Goal: Task Accomplishment & Management: Use online tool/utility

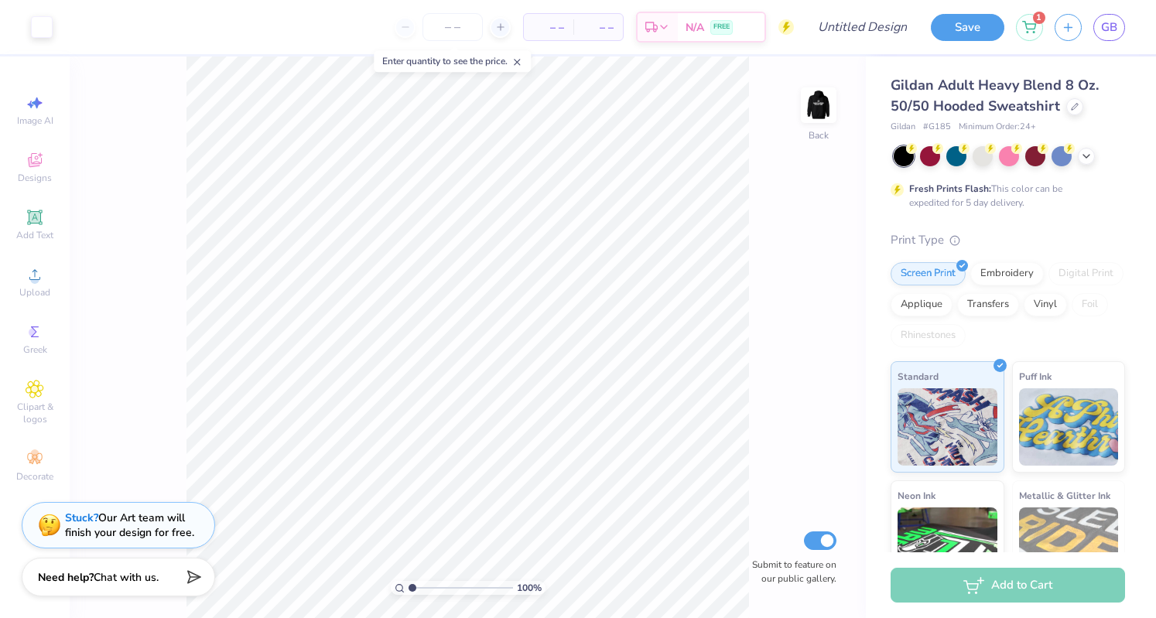
click at [1110, 29] on span "GB" at bounding box center [1109, 28] width 16 height 18
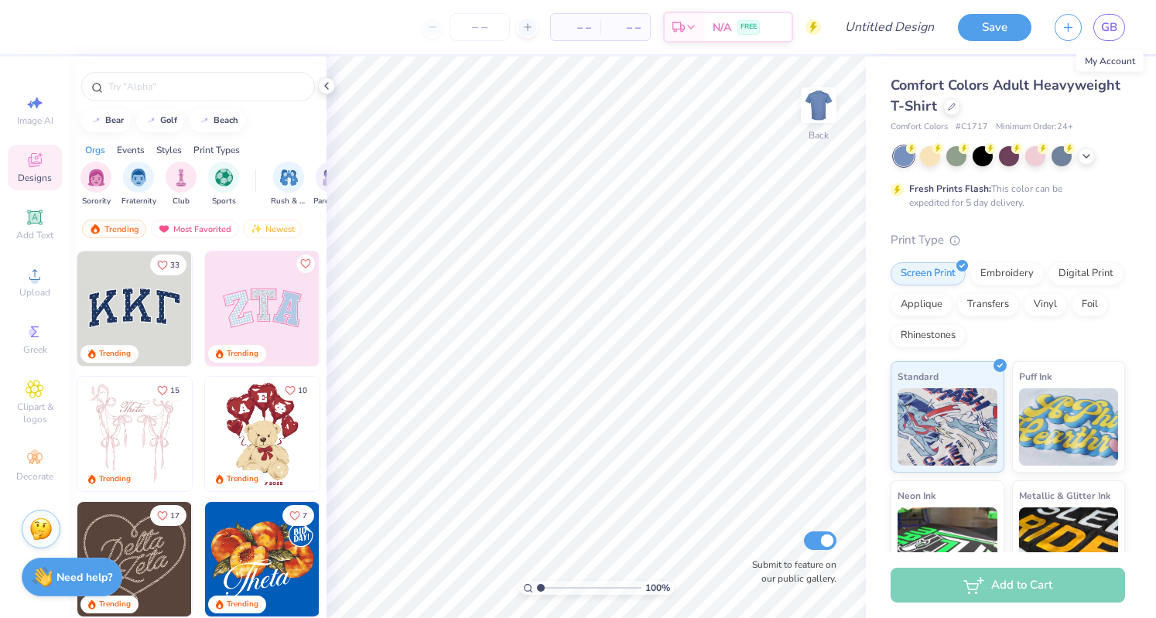
click at [1110, 33] on span "GB" at bounding box center [1109, 28] width 16 height 18
click at [1042, 115] on div "Comfort Colors Adult Heavyweight T-Shirt" at bounding box center [1008, 96] width 234 height 42
click at [960, 109] on div at bounding box center [951, 106] width 17 height 17
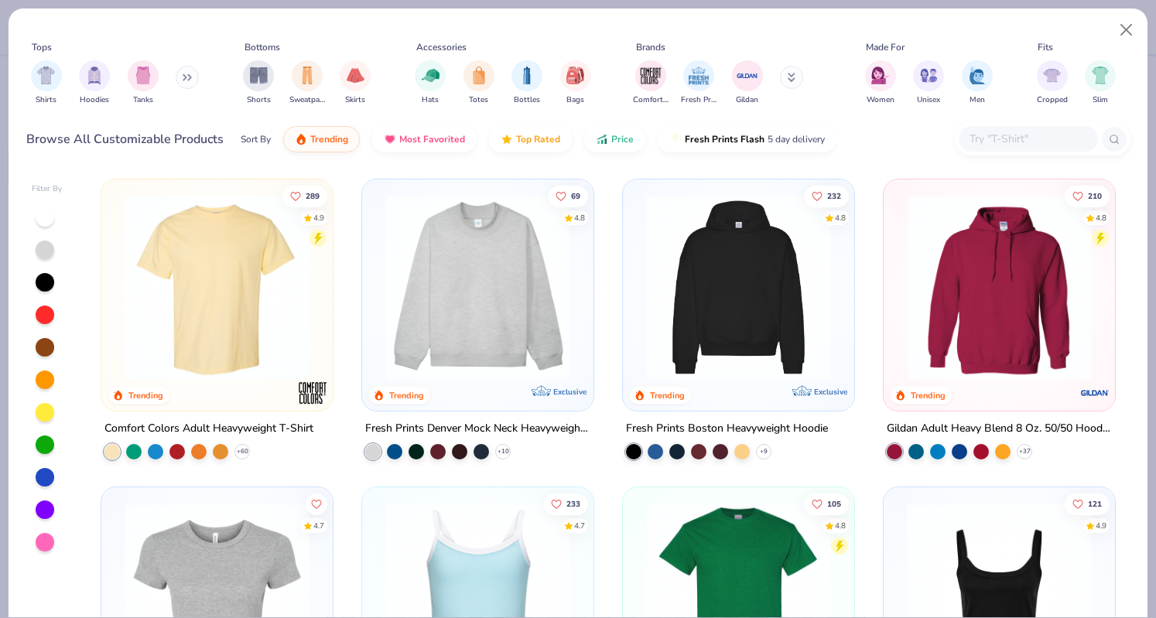
click at [87, 78] on img "filter for Hoodies" at bounding box center [94, 76] width 17 height 18
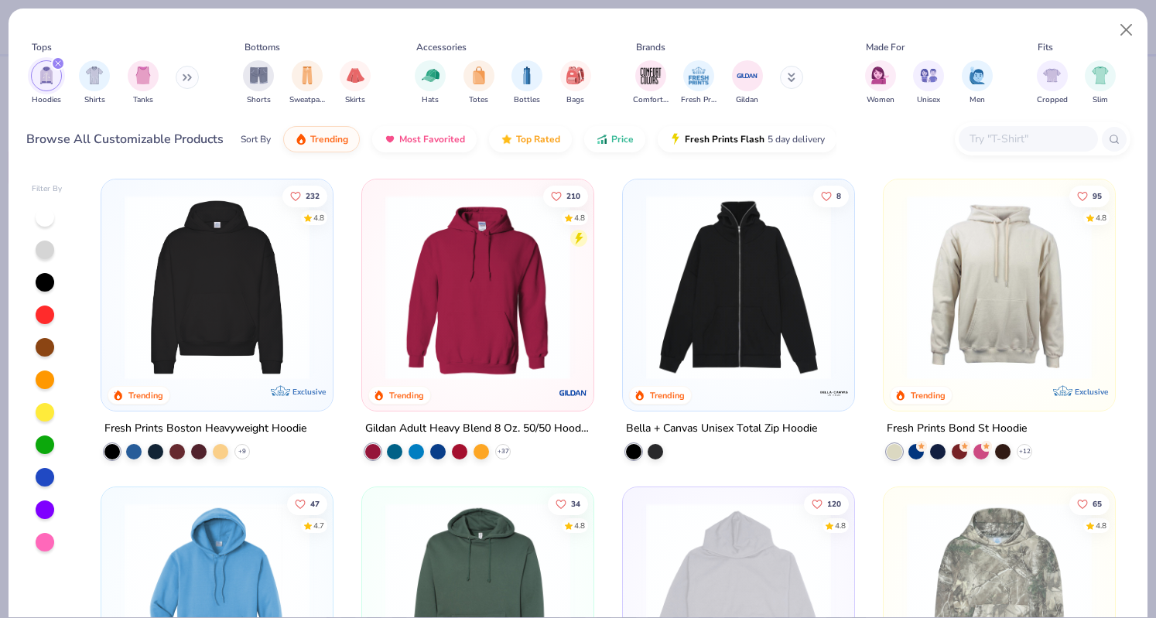
click at [175, 289] on img at bounding box center [217, 287] width 200 height 185
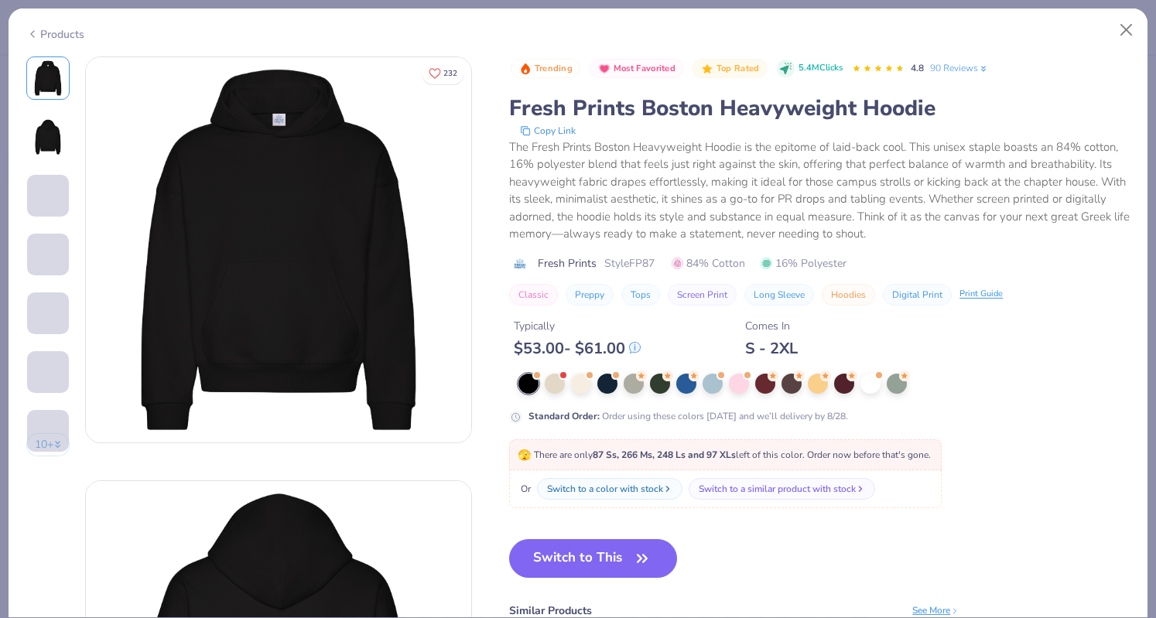
click at [897, 383] on div at bounding box center [897, 384] width 20 height 20
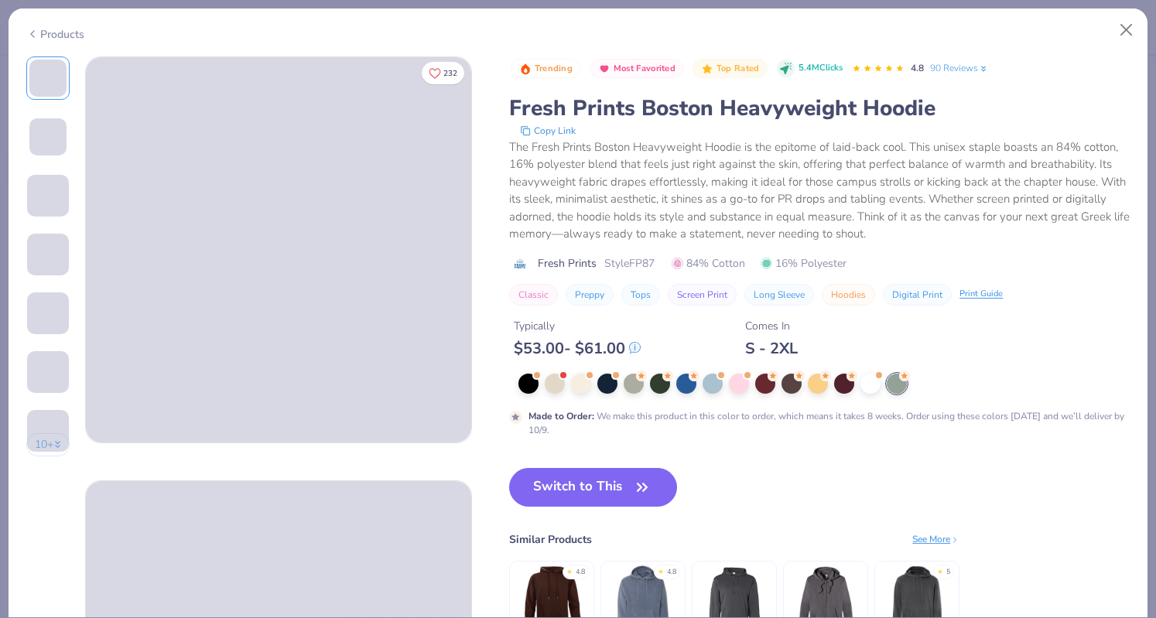
click at [630, 477] on button "Switch to This" at bounding box center [593, 487] width 168 height 39
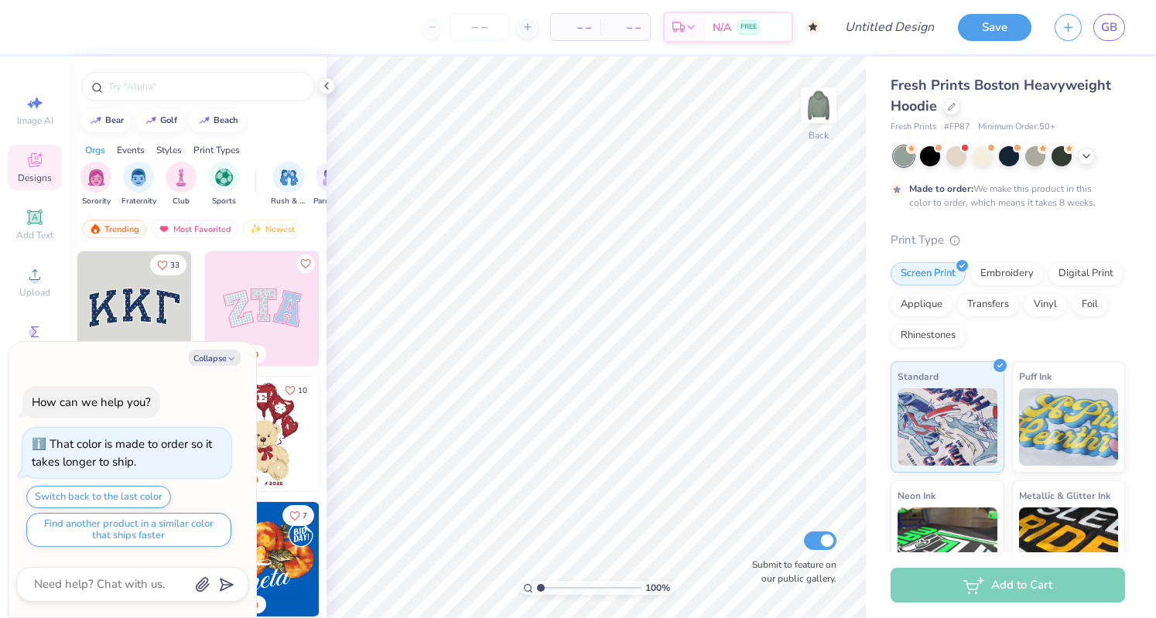
click at [221, 361] on button "Collapse" at bounding box center [215, 358] width 52 height 16
type textarea "x"
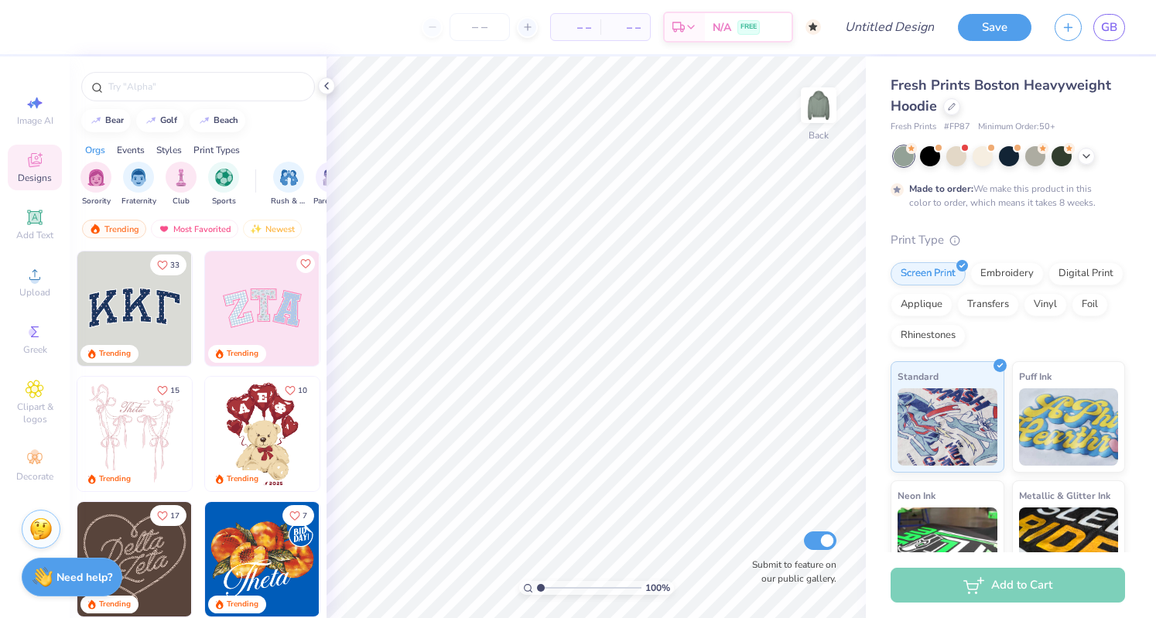
click at [1086, 160] on div at bounding box center [1086, 156] width 17 height 17
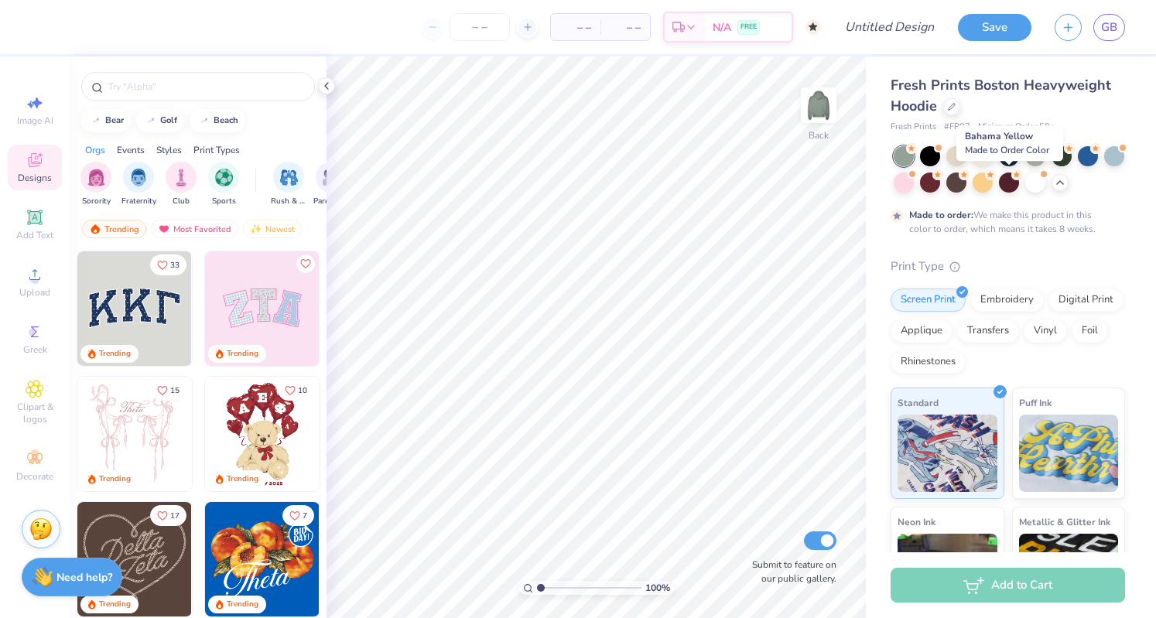
click at [993, 190] on div at bounding box center [983, 183] width 20 height 20
click at [1045, 191] on div at bounding box center [1035, 183] width 20 height 20
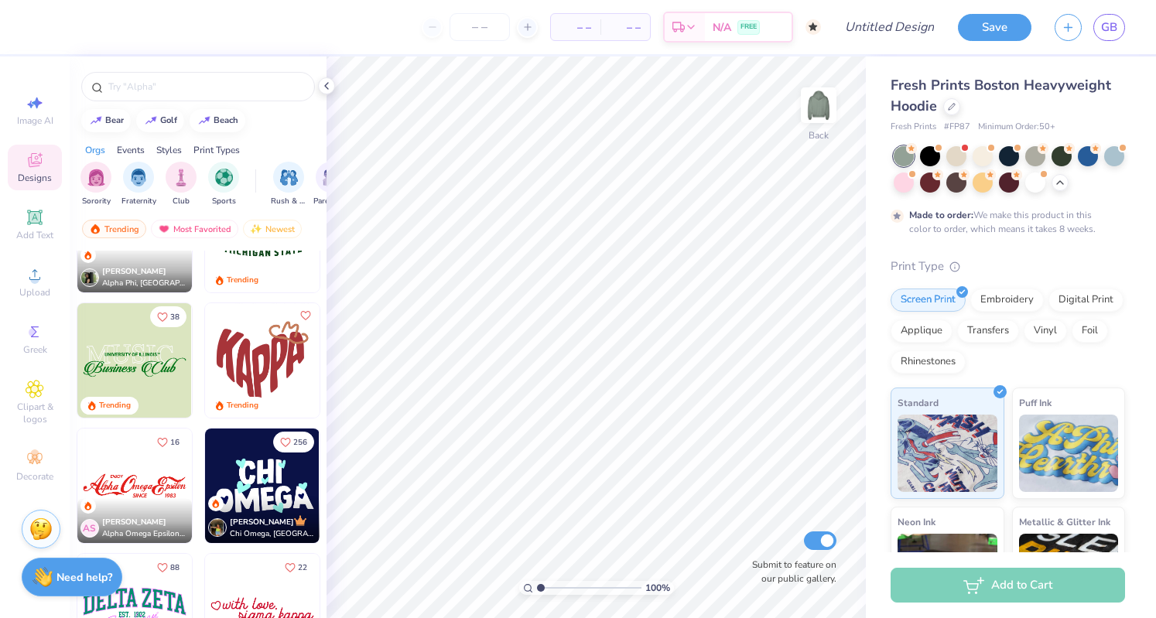
scroll to position [1317, 0]
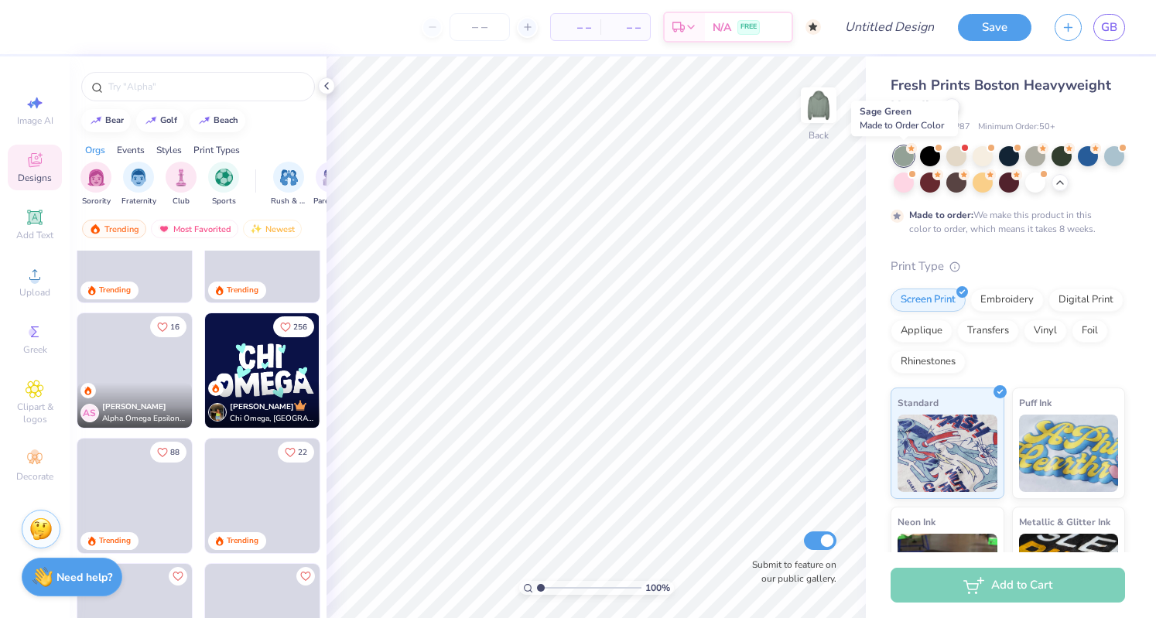
click at [907, 153] on icon at bounding box center [911, 148] width 11 height 11
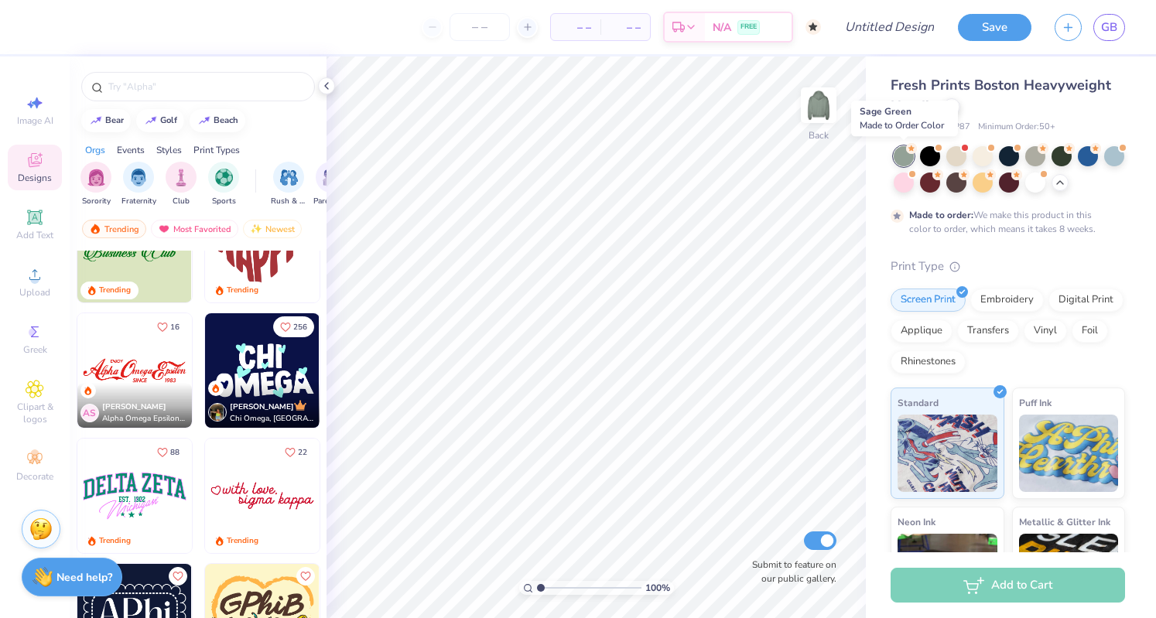
click at [907, 153] on icon at bounding box center [911, 148] width 11 height 11
click at [902, 152] on div at bounding box center [904, 156] width 20 height 20
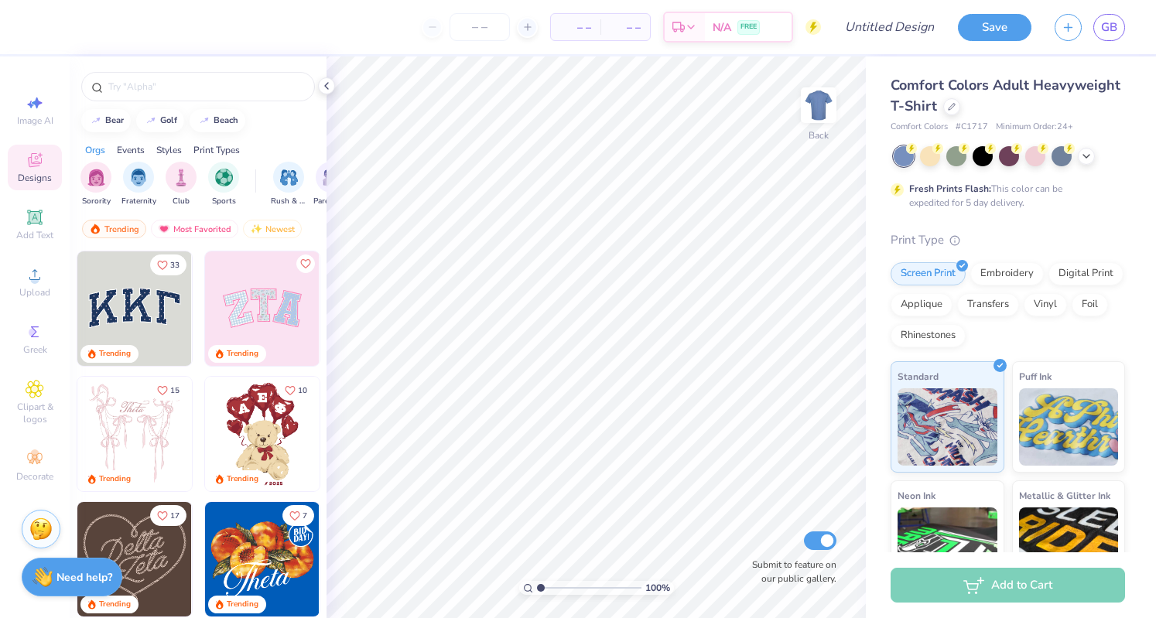
click at [1045, 115] on div "Comfort Colors Adult Heavyweight T-Shirt" at bounding box center [1008, 96] width 234 height 42
click at [960, 109] on div at bounding box center [951, 106] width 17 height 17
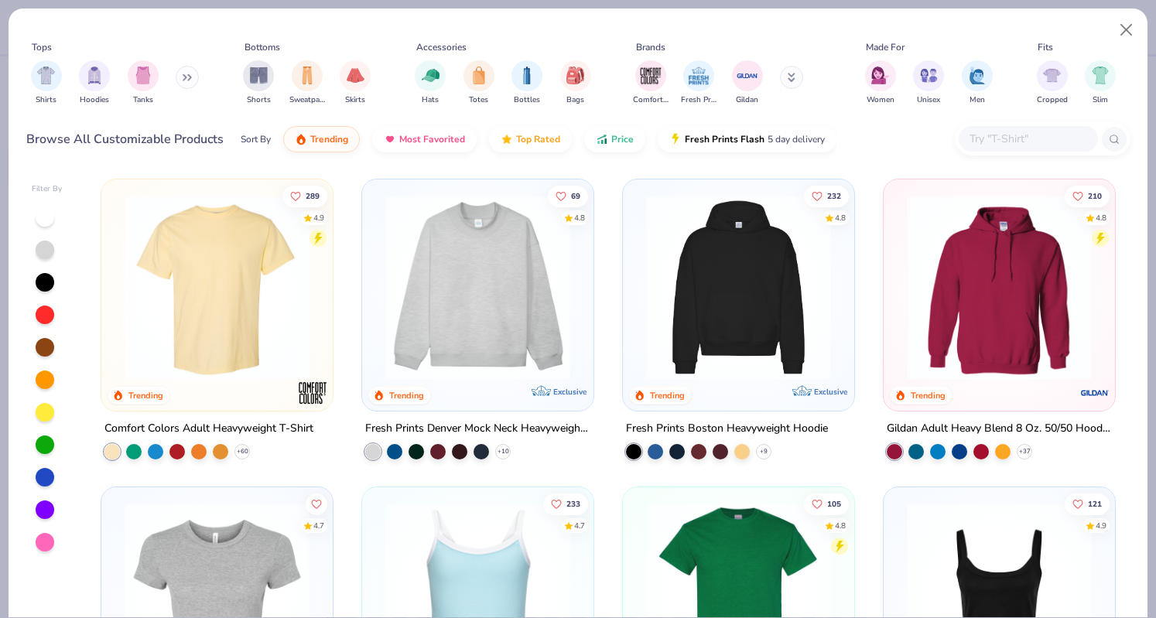
click at [88, 78] on img "filter for Hoodies" at bounding box center [94, 76] width 17 height 18
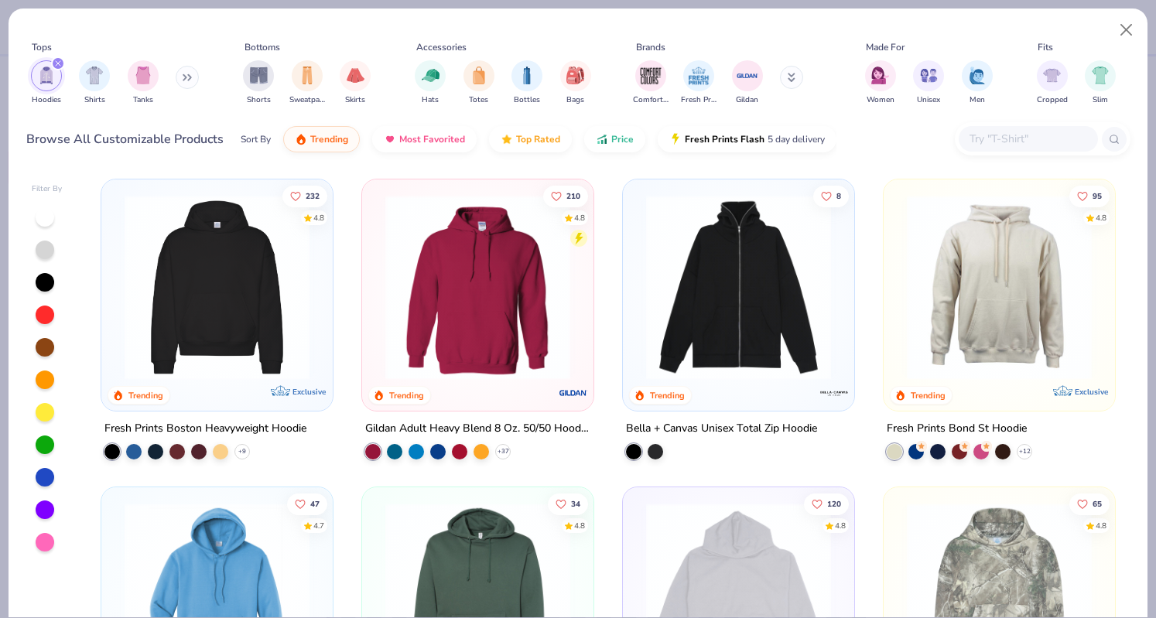
click at [0, 0] on icon at bounding box center [0, 0] width 0 height 0
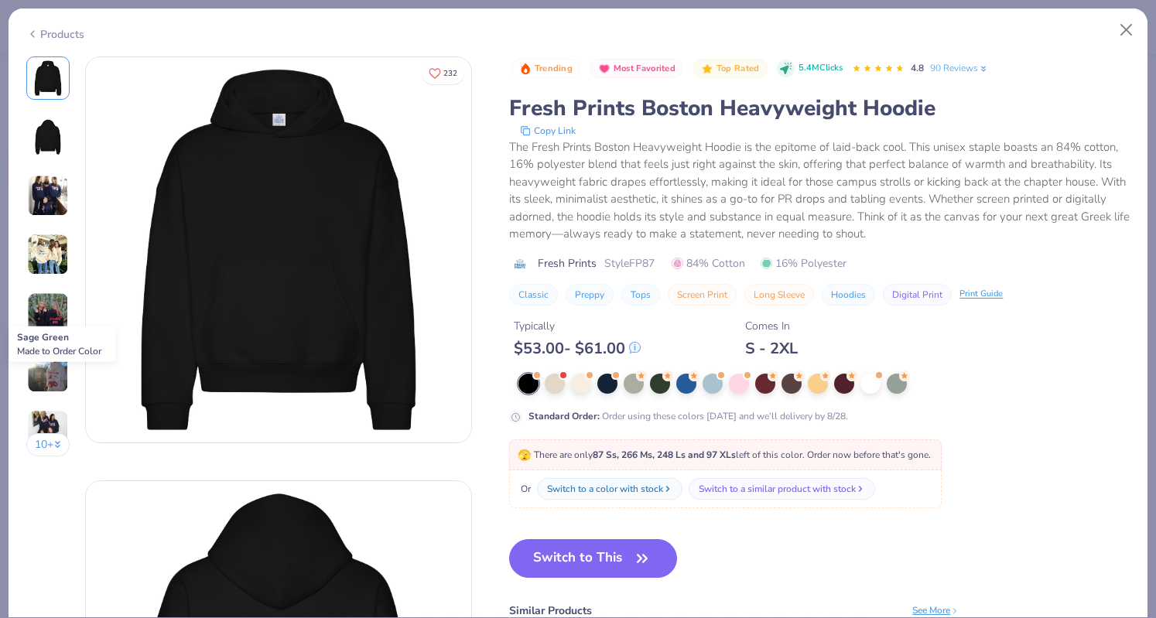
click at [898, 381] on div at bounding box center [897, 384] width 20 height 20
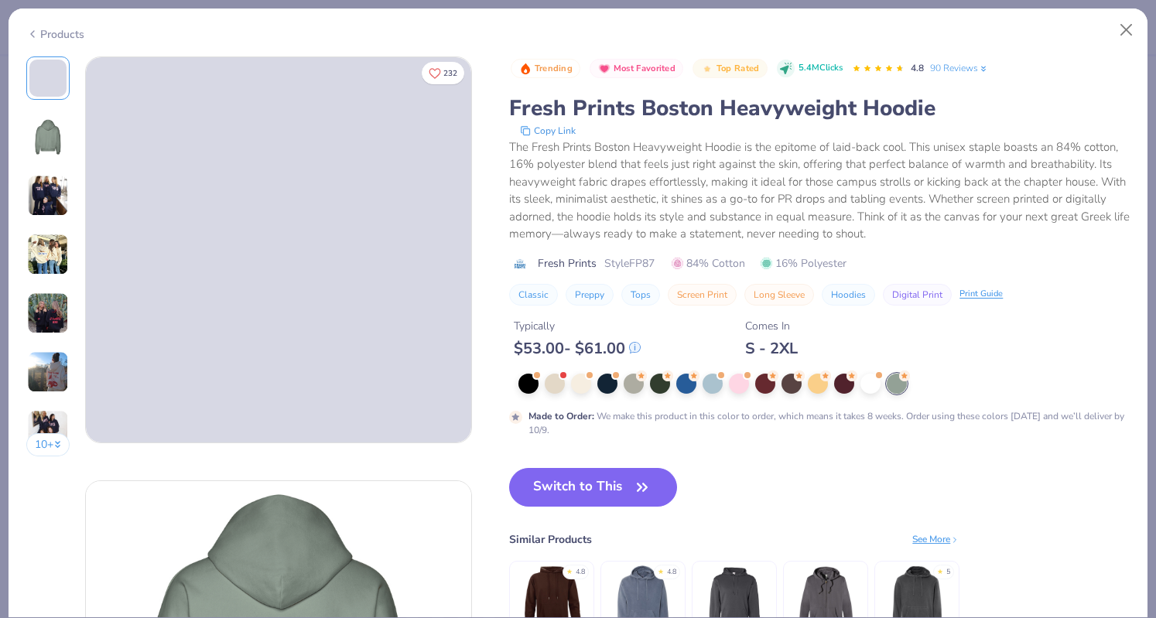
click at [583, 487] on button "Switch to This" at bounding box center [593, 487] width 168 height 39
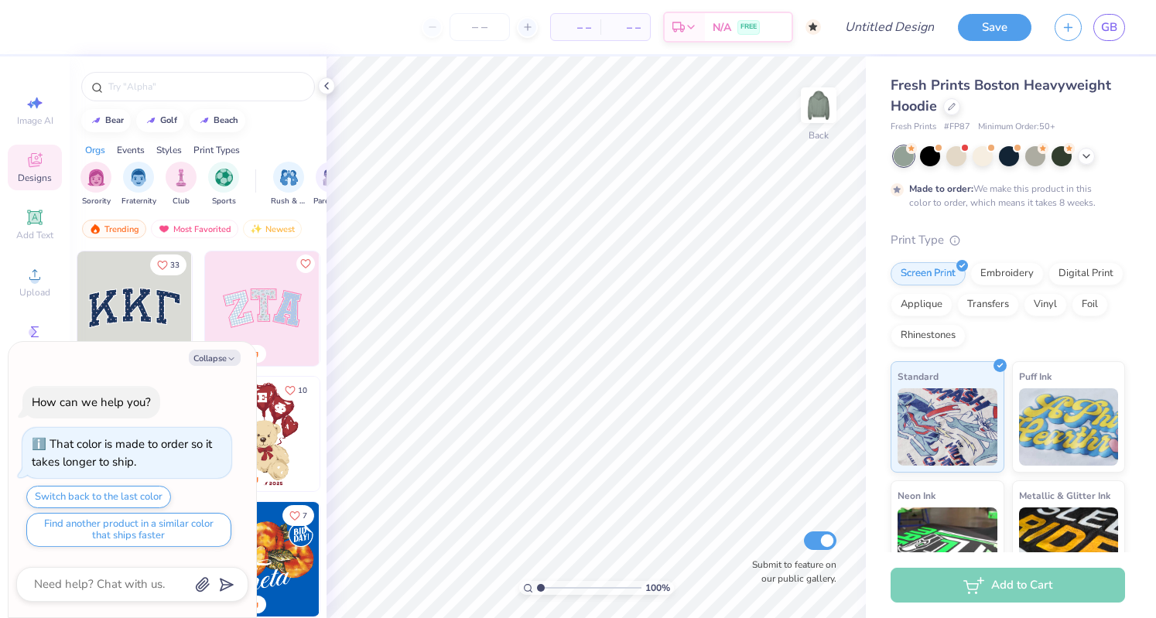
click at [204, 360] on button "Collapse" at bounding box center [215, 358] width 52 height 16
type textarea "x"
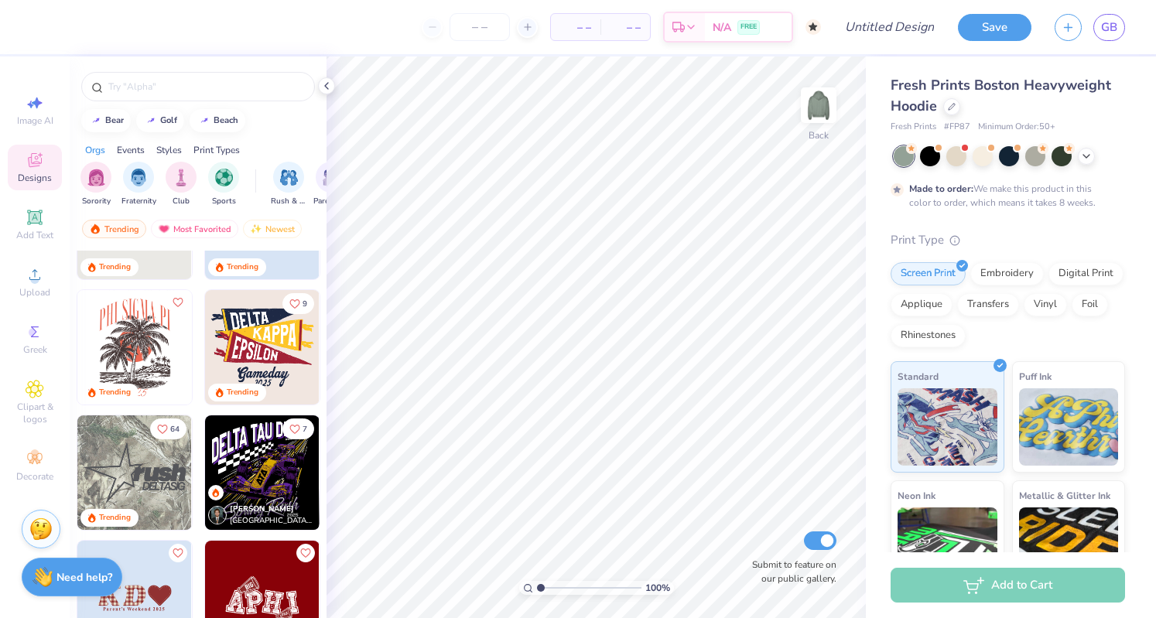
scroll to position [2407, 0]
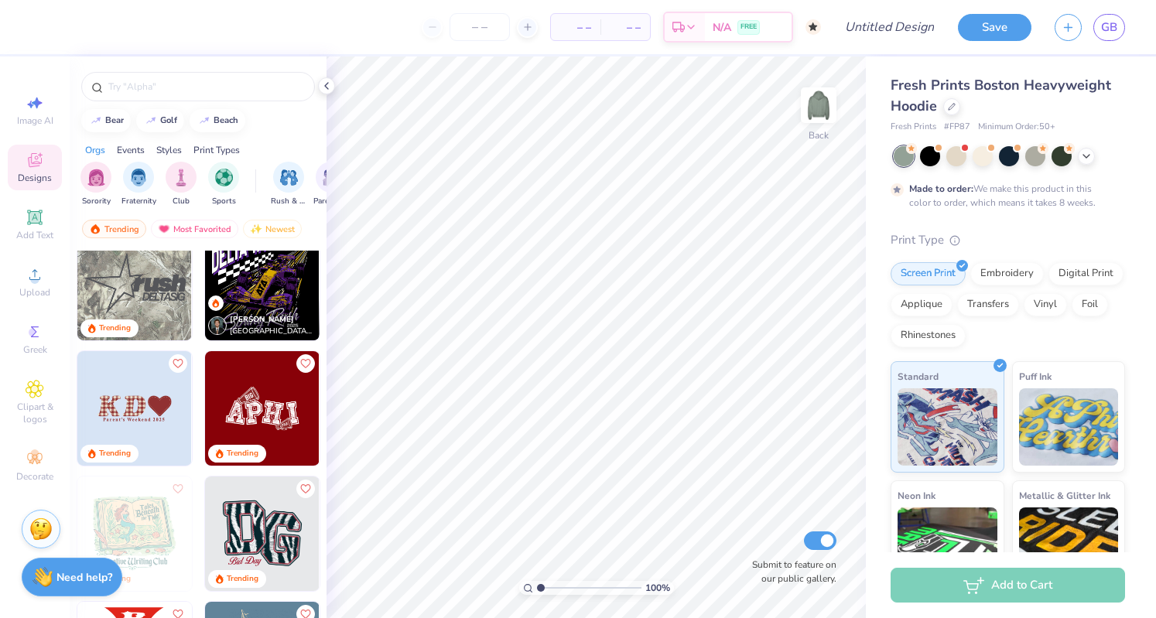
click at [159, 430] on img at bounding box center [134, 408] width 115 height 115
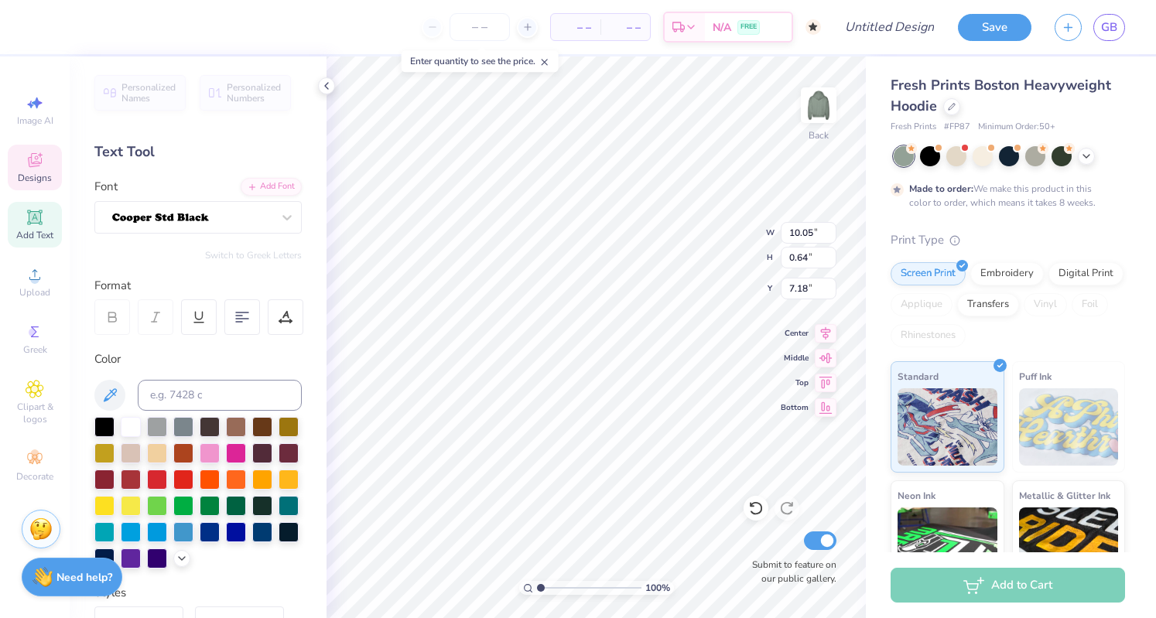
type input "4.28"
type input "3.88"
type input "3.02"
type input "3.92"
type input "3.00"
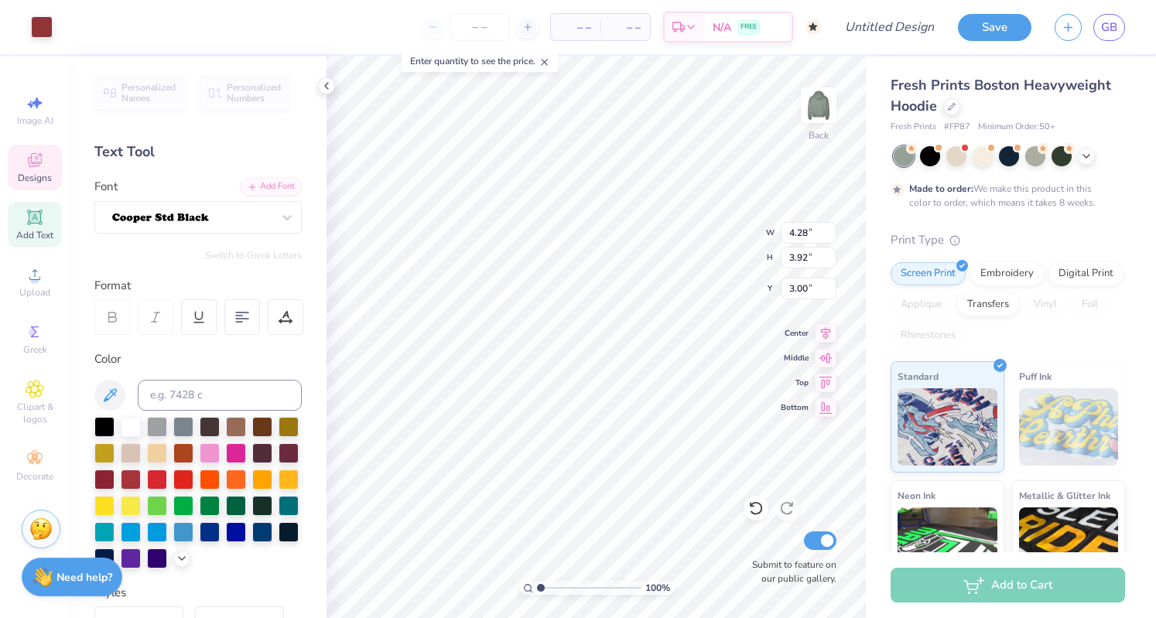
type input "4.30"
type input "3.87"
type input "3.02"
type input "4.28"
type input "3.92"
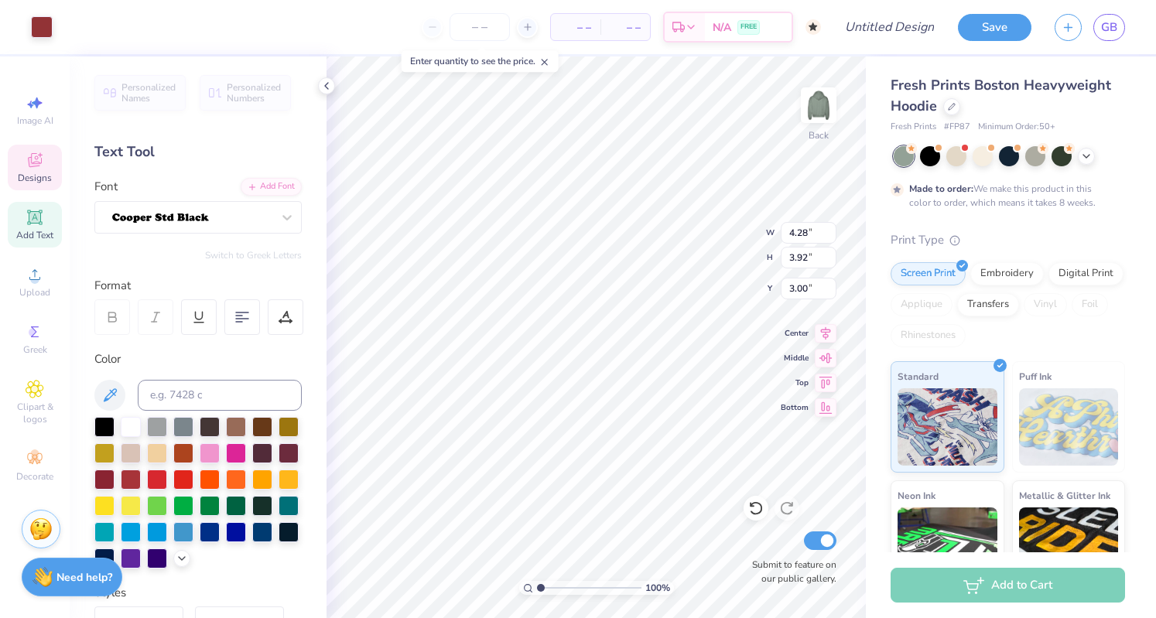
type input "5.22"
click at [318, 268] on div "Art colors – – Per Item – – Total Est. Delivery N/A FREE Design Title Save GB I…" at bounding box center [578, 309] width 1156 height 618
type input "4.31"
type input "8.35"
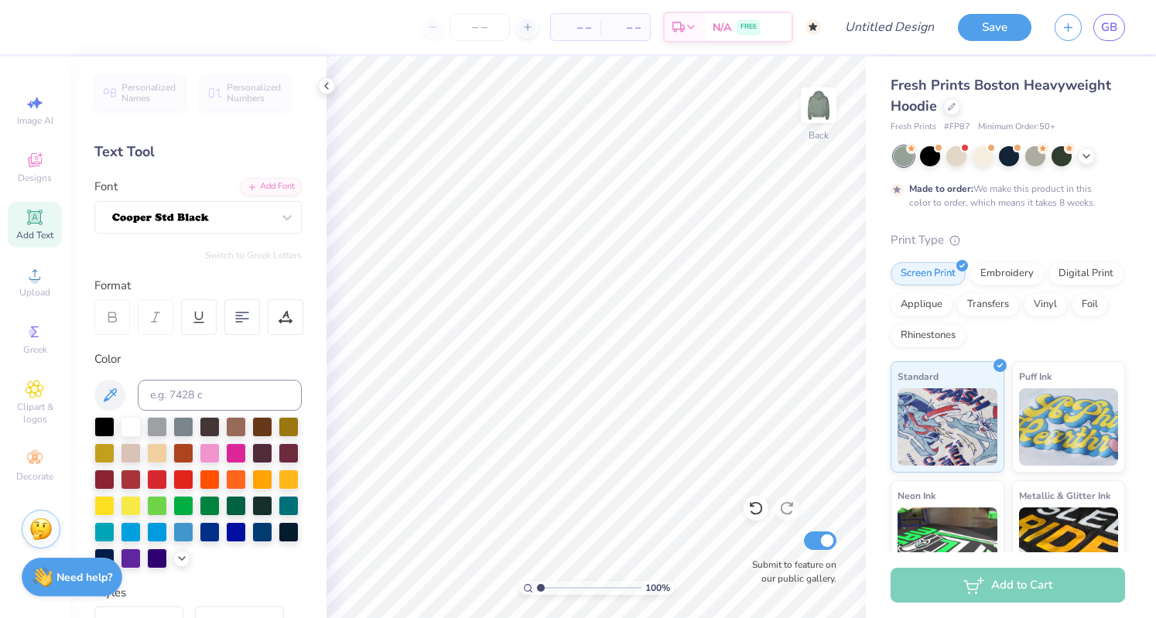
click at [26, 171] on div "Designs" at bounding box center [35, 168] width 54 height 46
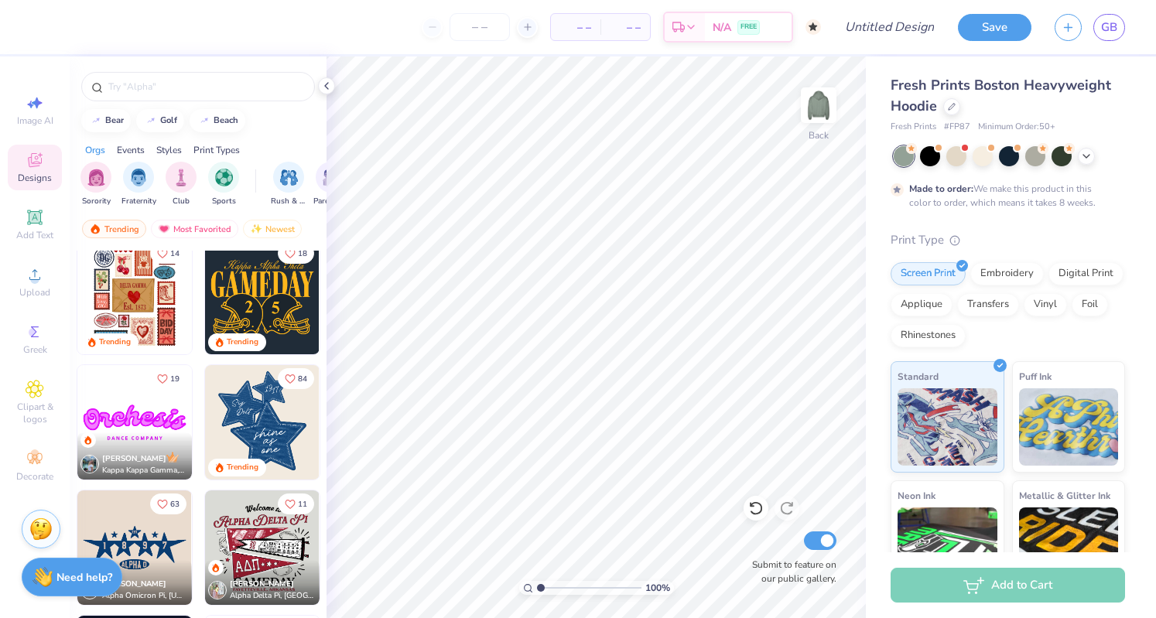
scroll to position [539, 0]
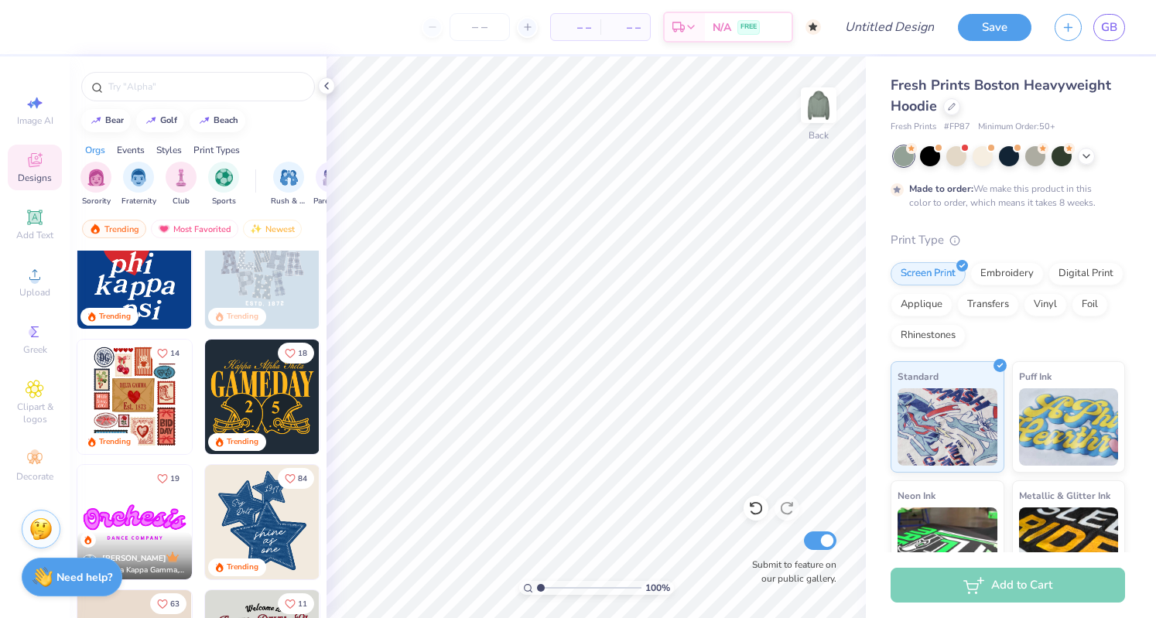
click at [817, 115] on img at bounding box center [818, 105] width 31 height 31
click at [125, 400] on img at bounding box center [134, 397] width 115 height 115
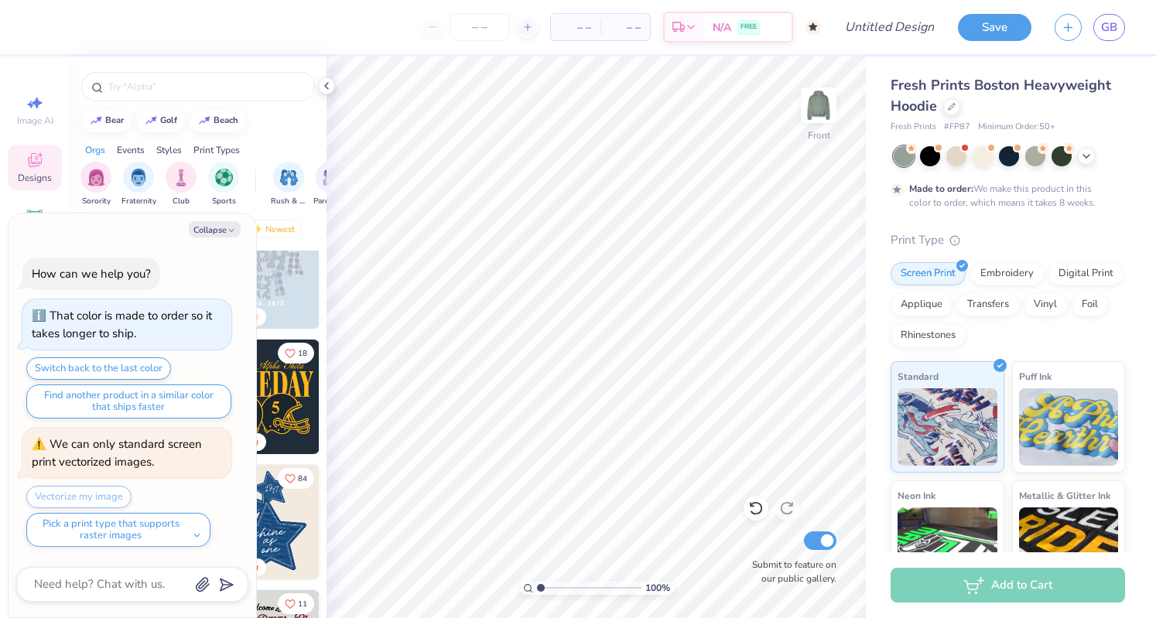
click at [217, 233] on button "Collapse" at bounding box center [215, 229] width 52 height 16
type textarea "x"
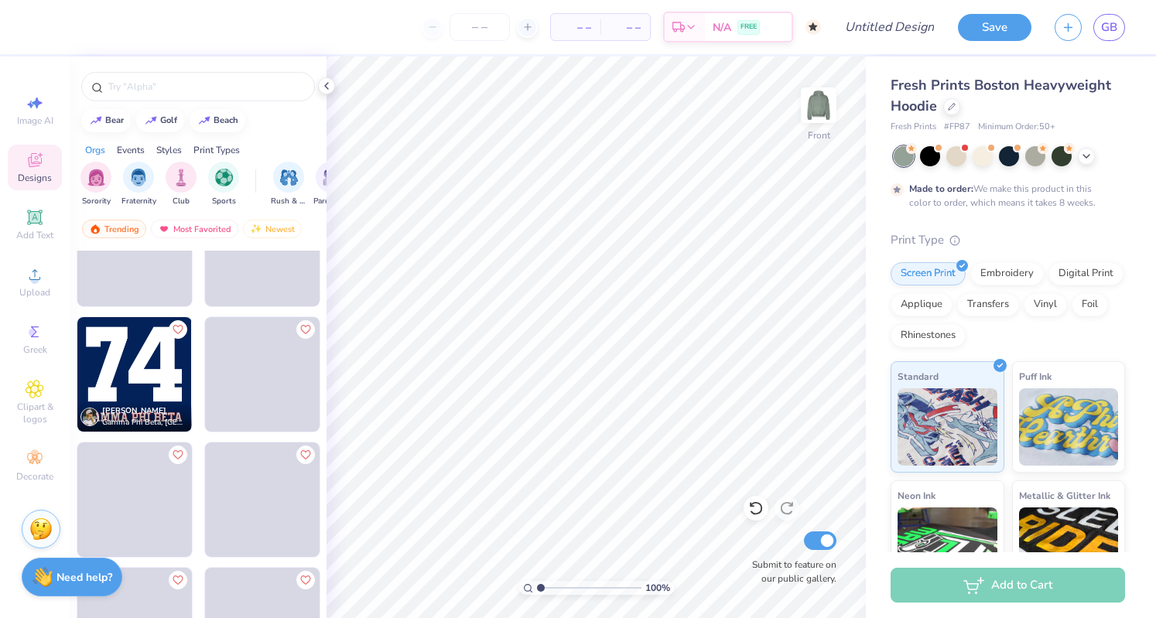
scroll to position [5074, 0]
click at [116, 358] on img at bounding box center [134, 373] width 115 height 115
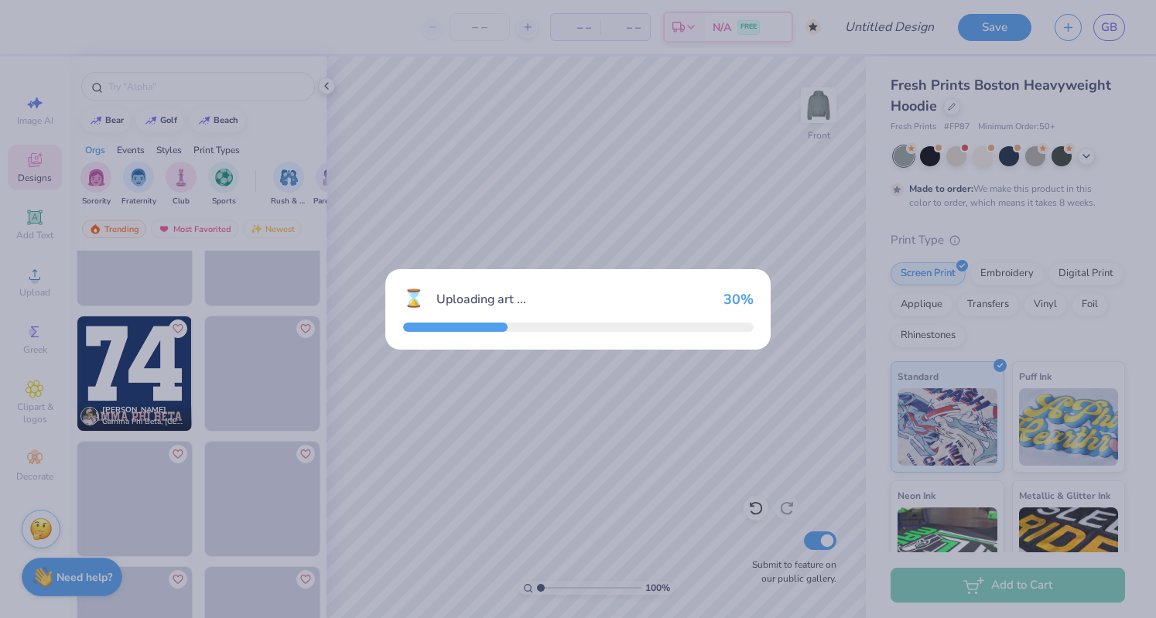
scroll to position [5189, 0]
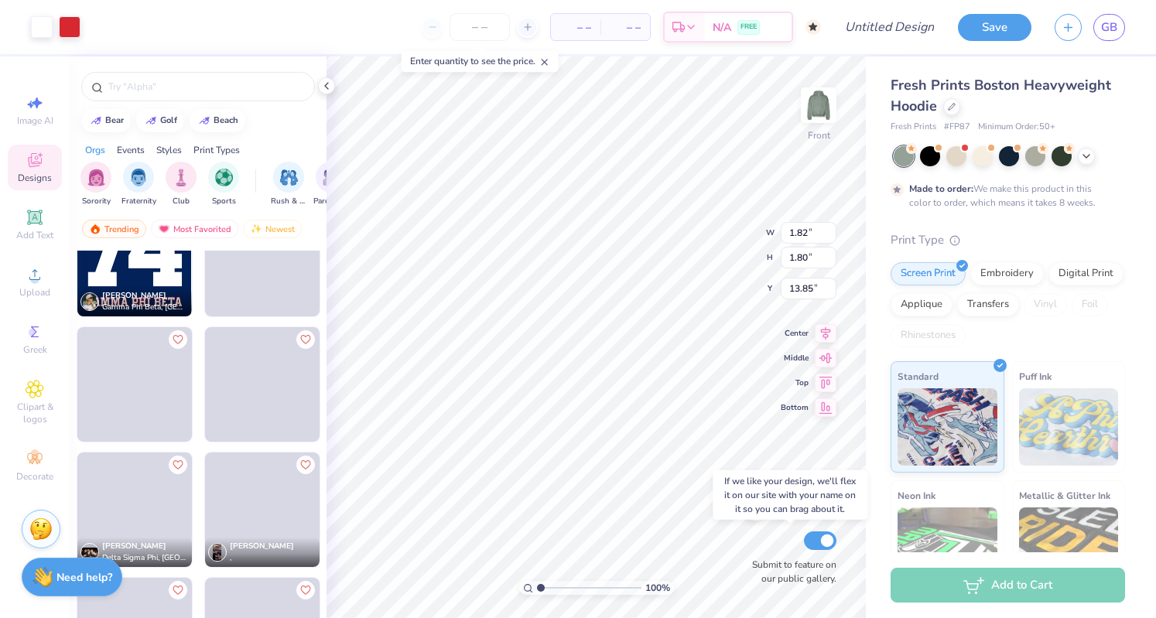
click at [749, 551] on div "100 % Front W 1.82 1.82 " H 1.80 1.80 " Y 13.85 13.85 " Center Middle Top Botto…" at bounding box center [596, 337] width 539 height 562
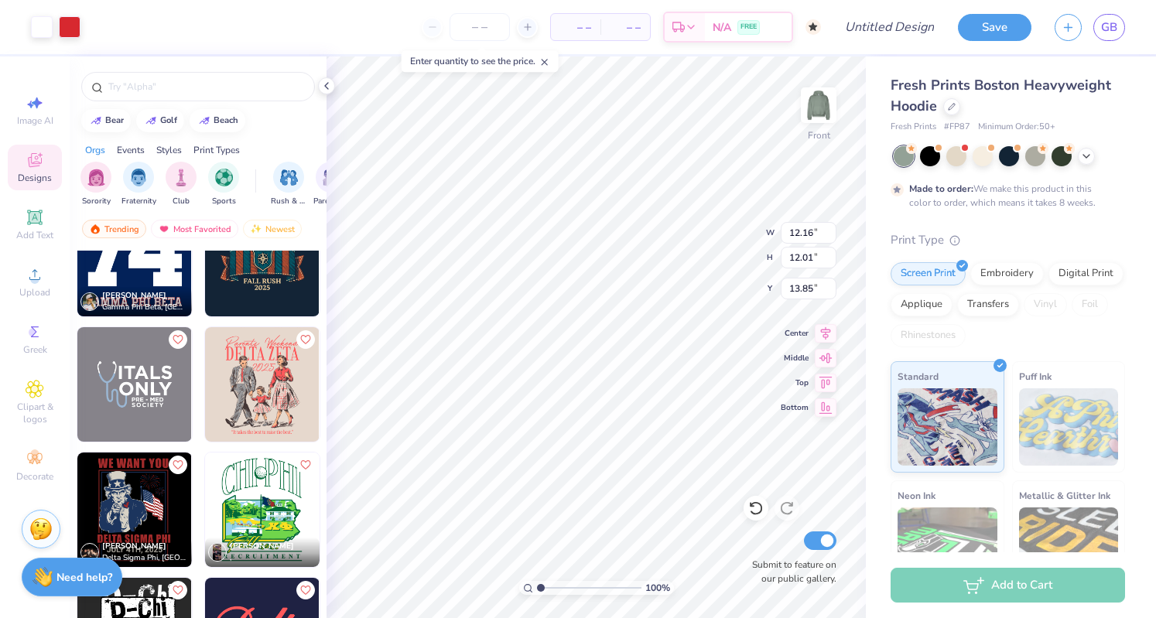
type input "12.16"
type input "12.01"
type input "1.82"
type input "1.80"
type input "7.15"
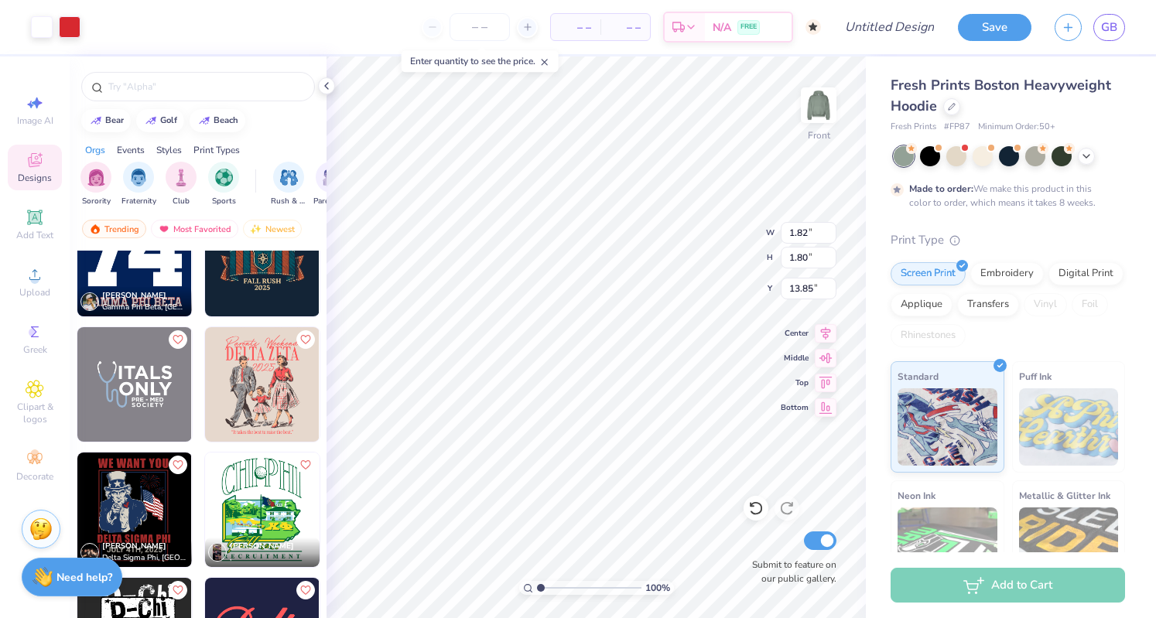
type input "7.07"
type input "8.58"
